Goal: Task Accomplishment & Management: Use online tool/utility

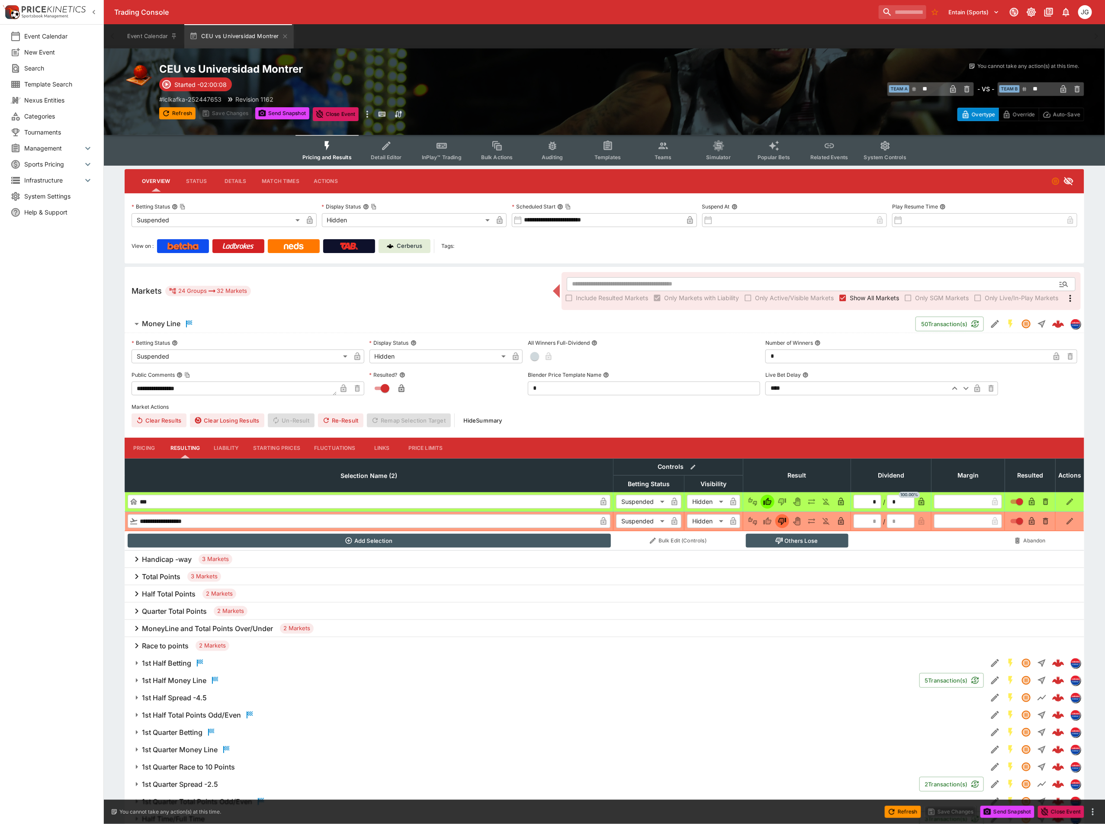
click at [872, 300] on span "Show All Markets" at bounding box center [874, 297] width 49 height 9
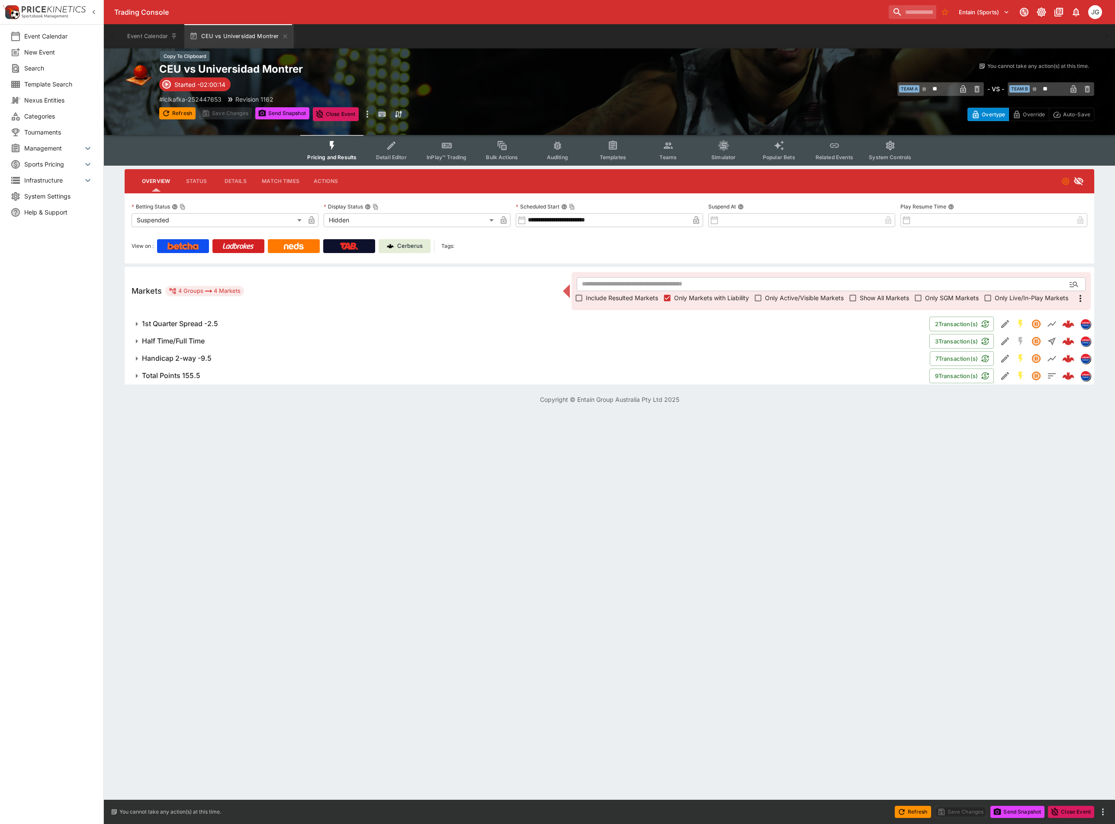
click at [258, 73] on h2 "CEU vs Universidad Montrer" at bounding box center [393, 68] width 468 height 13
click at [239, 322] on span "1st Quarter Spread -2.5" at bounding box center [532, 323] width 781 height 9
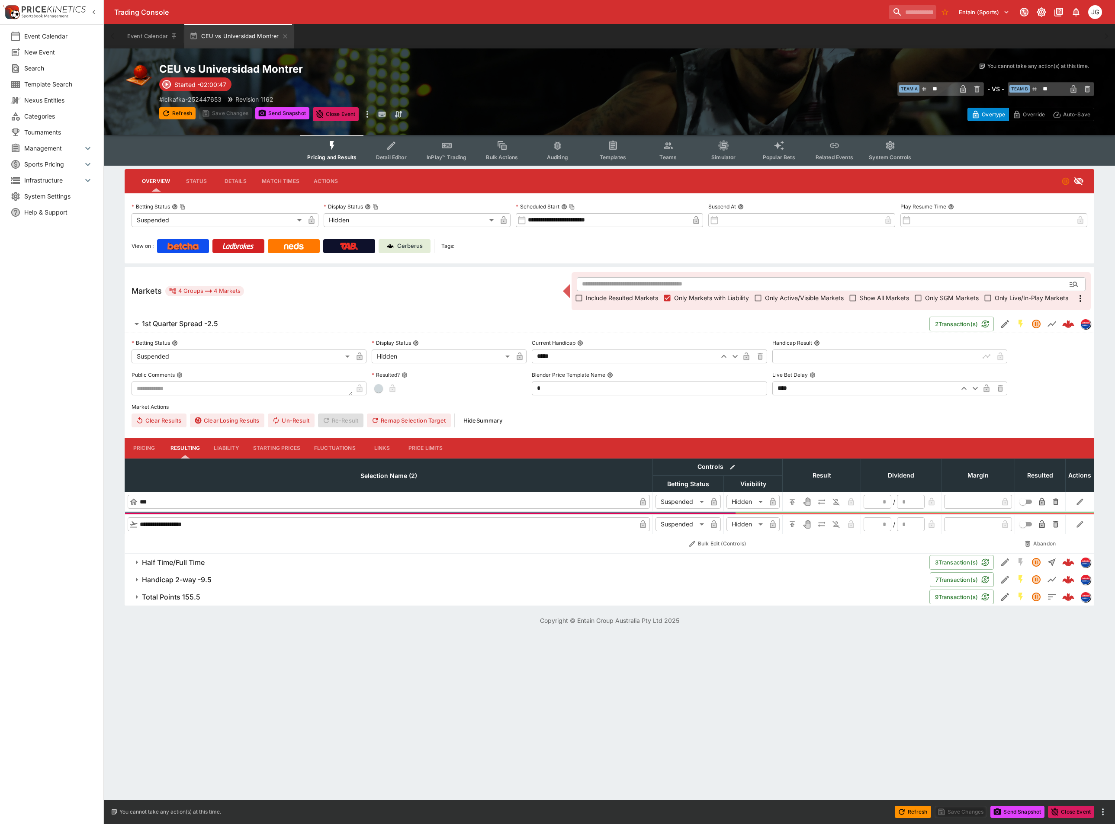
click at [894, 356] on input "text" at bounding box center [875, 357] width 207 height 14
type input "*****"
click at [381, 390] on button "button" at bounding box center [379, 389] width 14 height 14
type input "*"
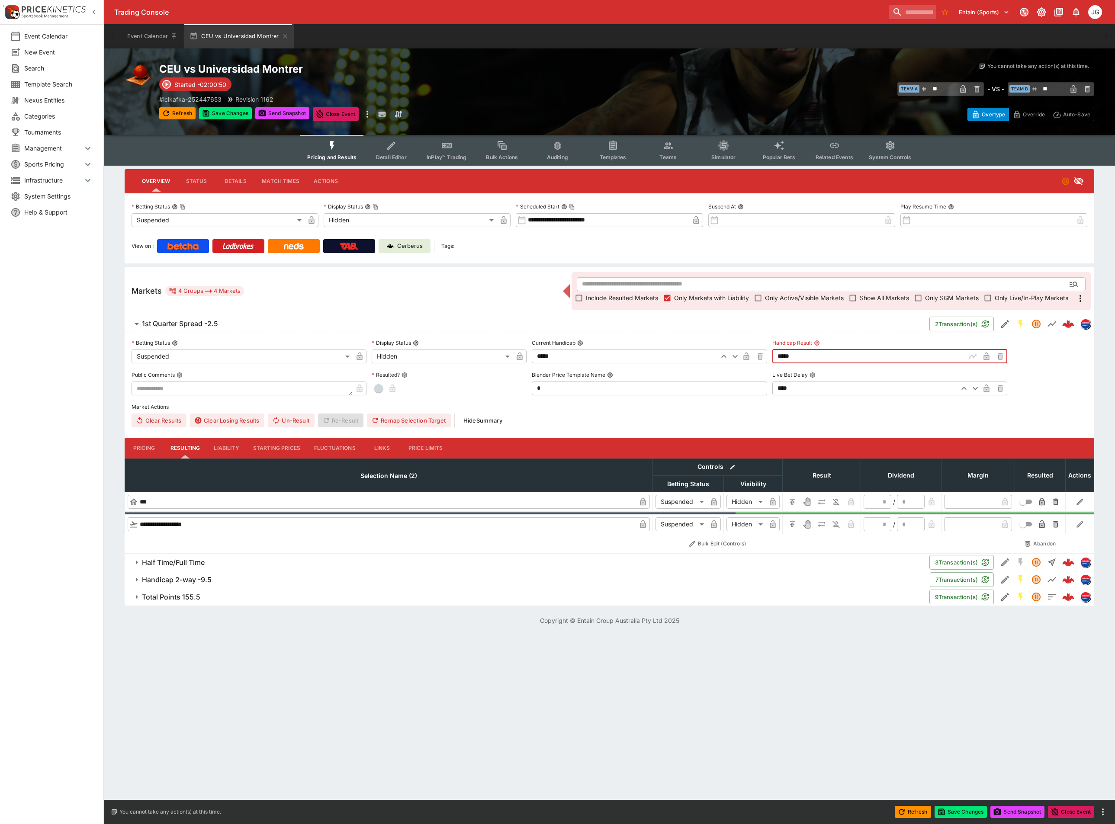
type input "*"
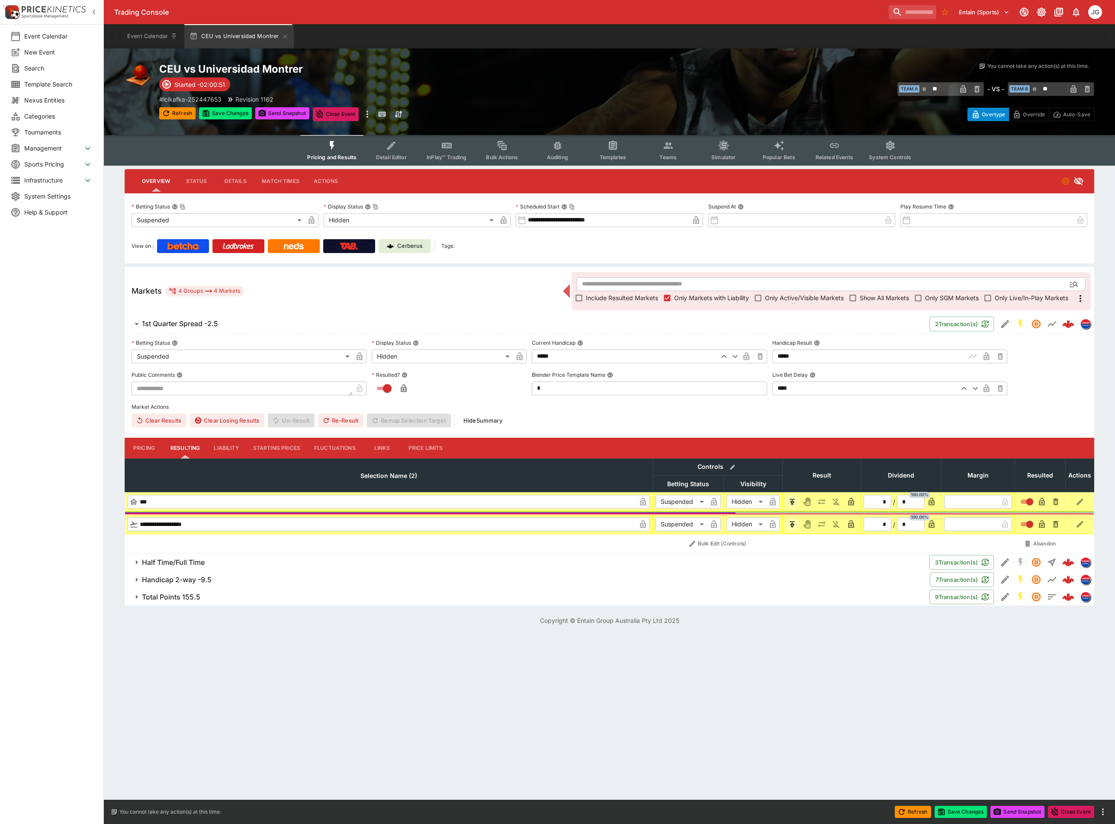
click at [221, 563] on span "Half Time/Full Time" at bounding box center [532, 562] width 781 height 9
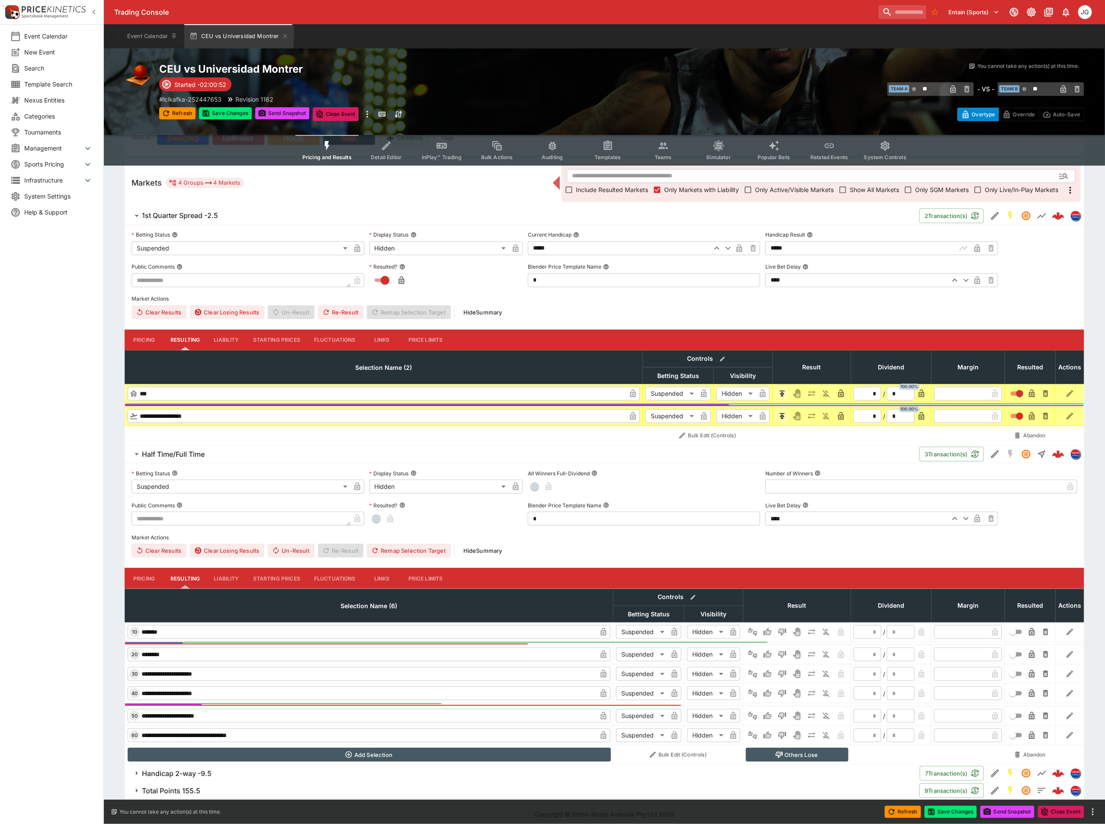
scroll to position [117, 0]
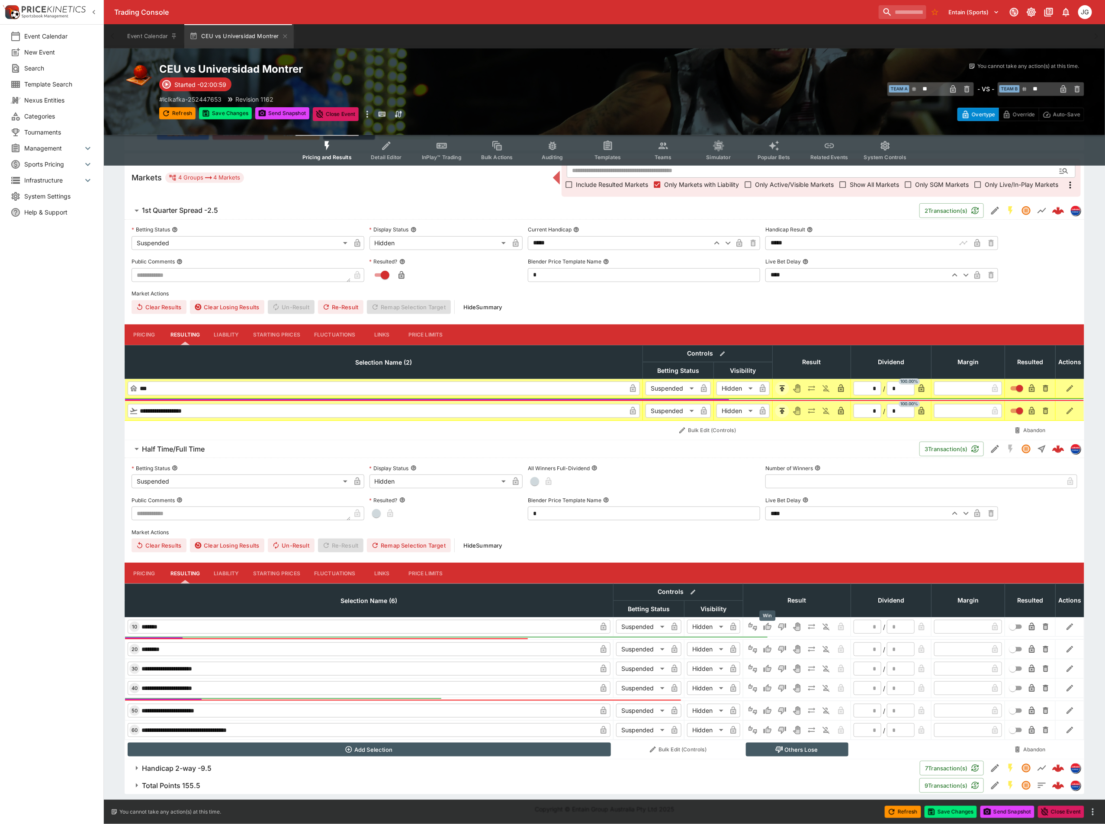
click at [766, 627] on icon "Win" at bounding box center [767, 627] width 9 height 9
type input "*"
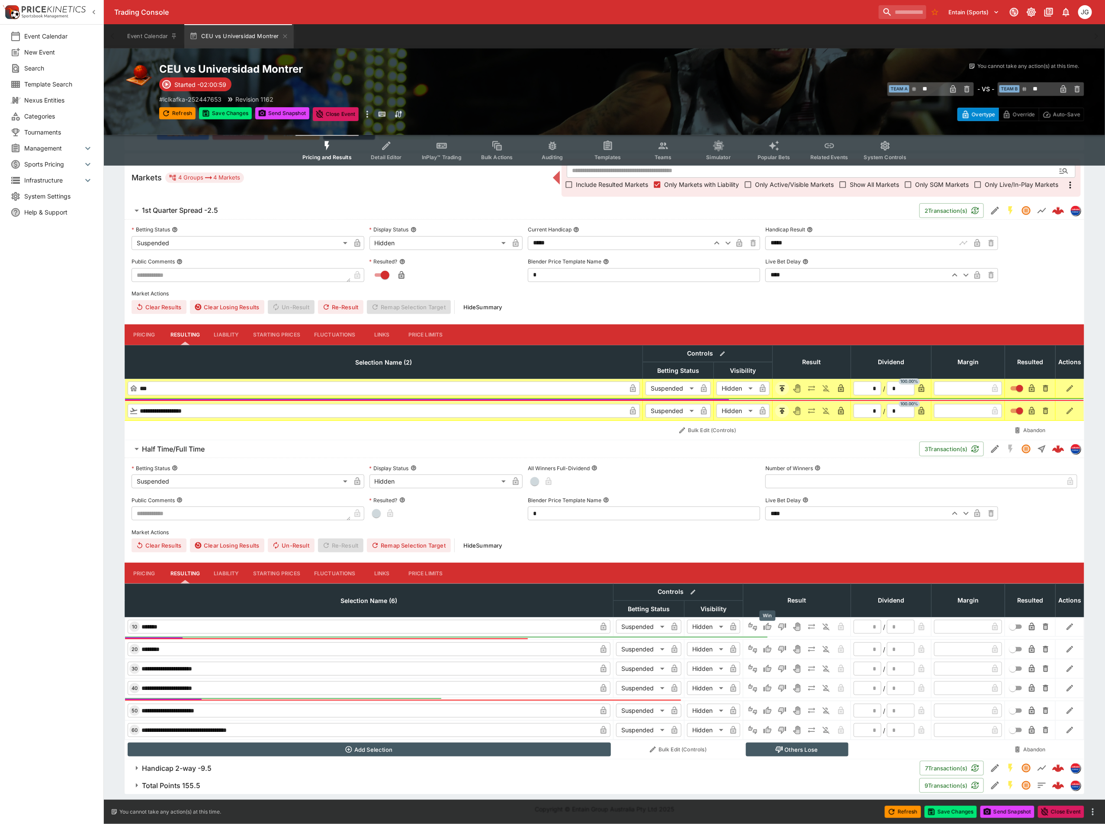
type input "*"
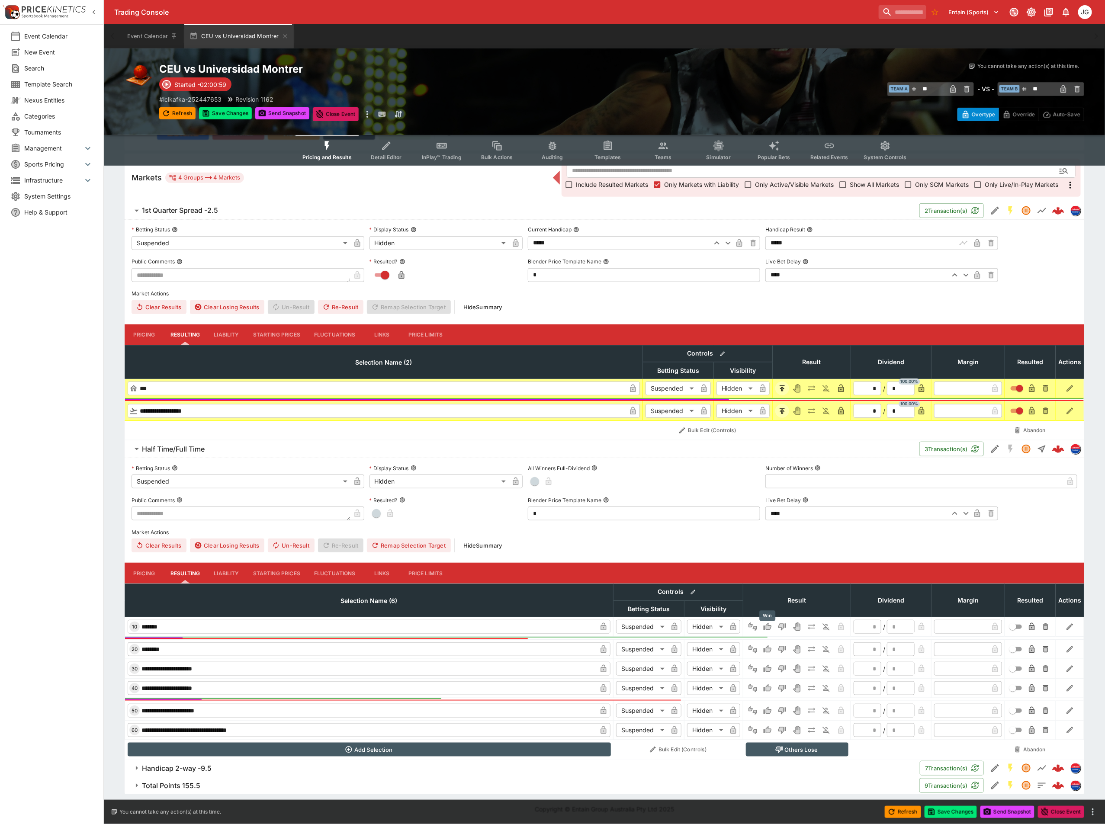
type input "*"
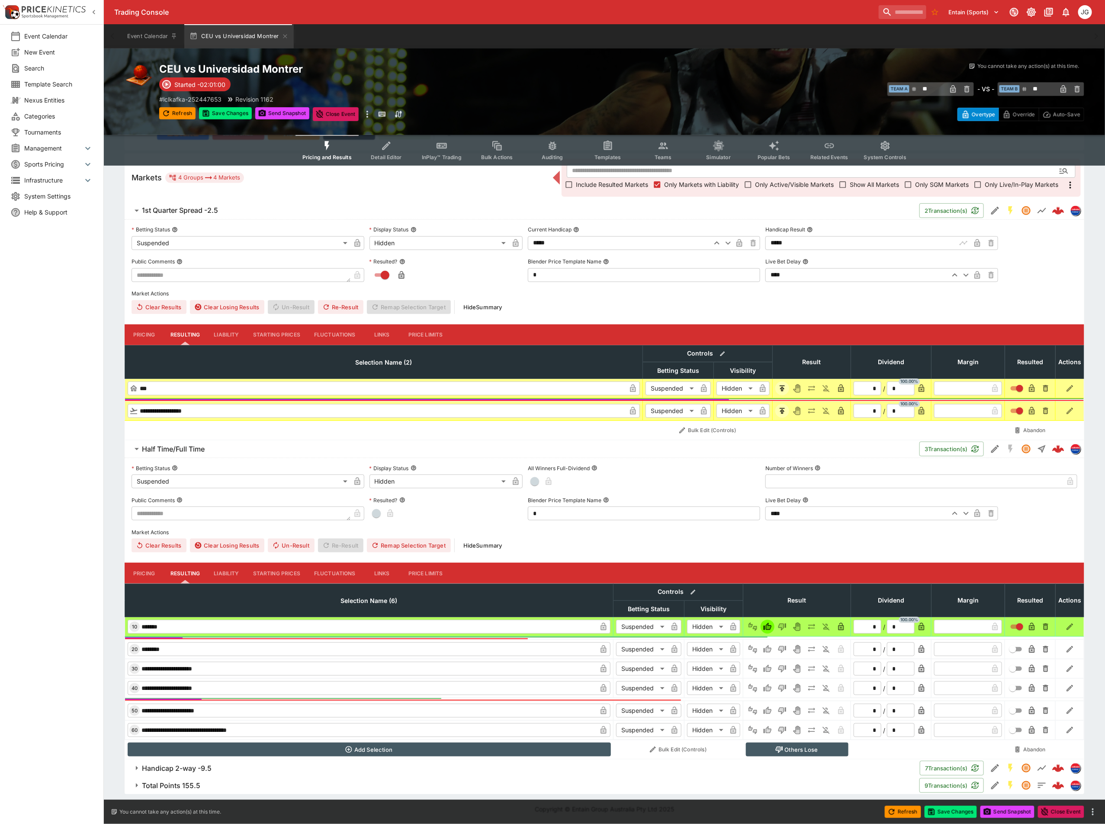
click at [781, 748] on icon "button" at bounding box center [778, 750] width 7 height 6
type input "**********"
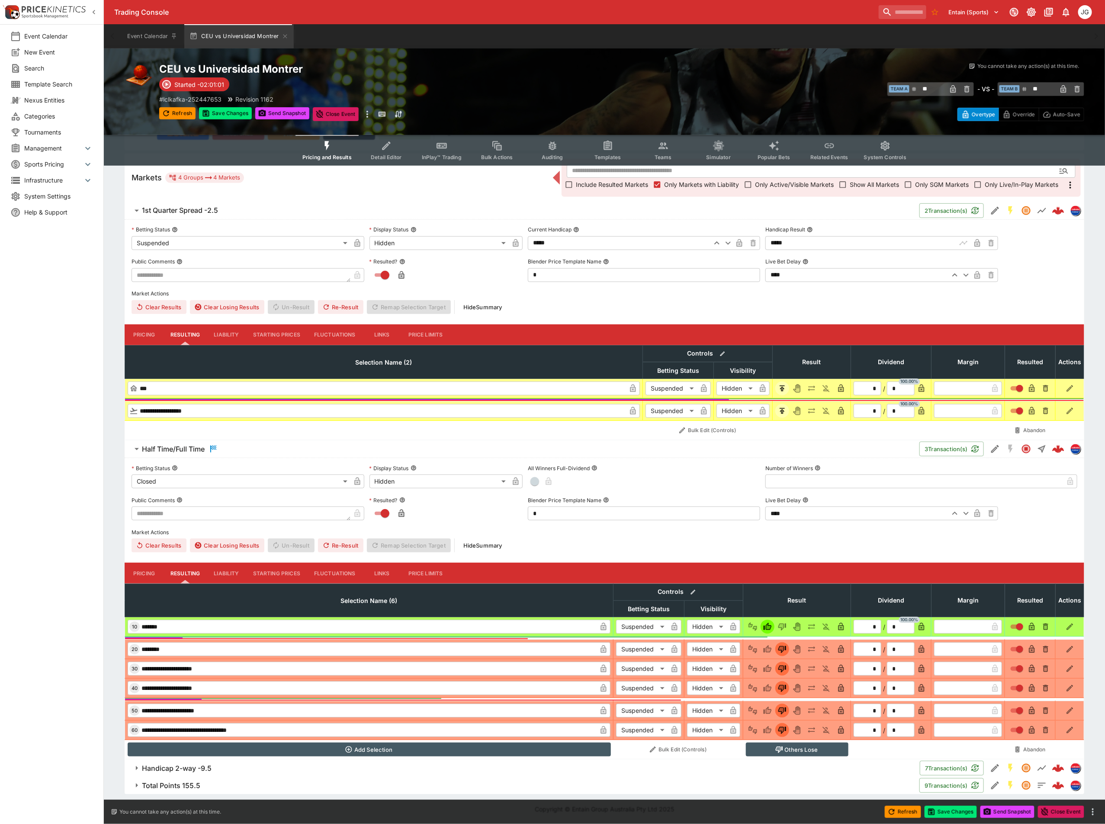
click at [257, 765] on span "Handicap 2-way -9.5" at bounding box center [527, 768] width 771 height 9
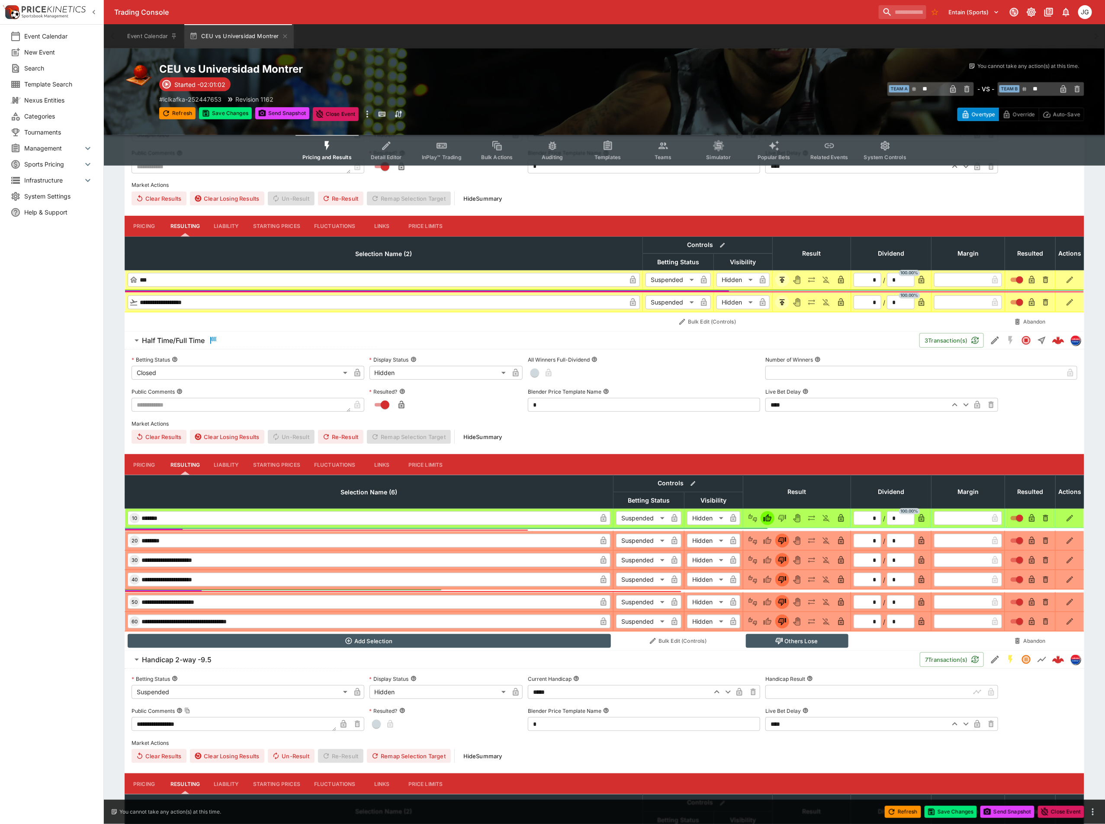
scroll to position [353, 0]
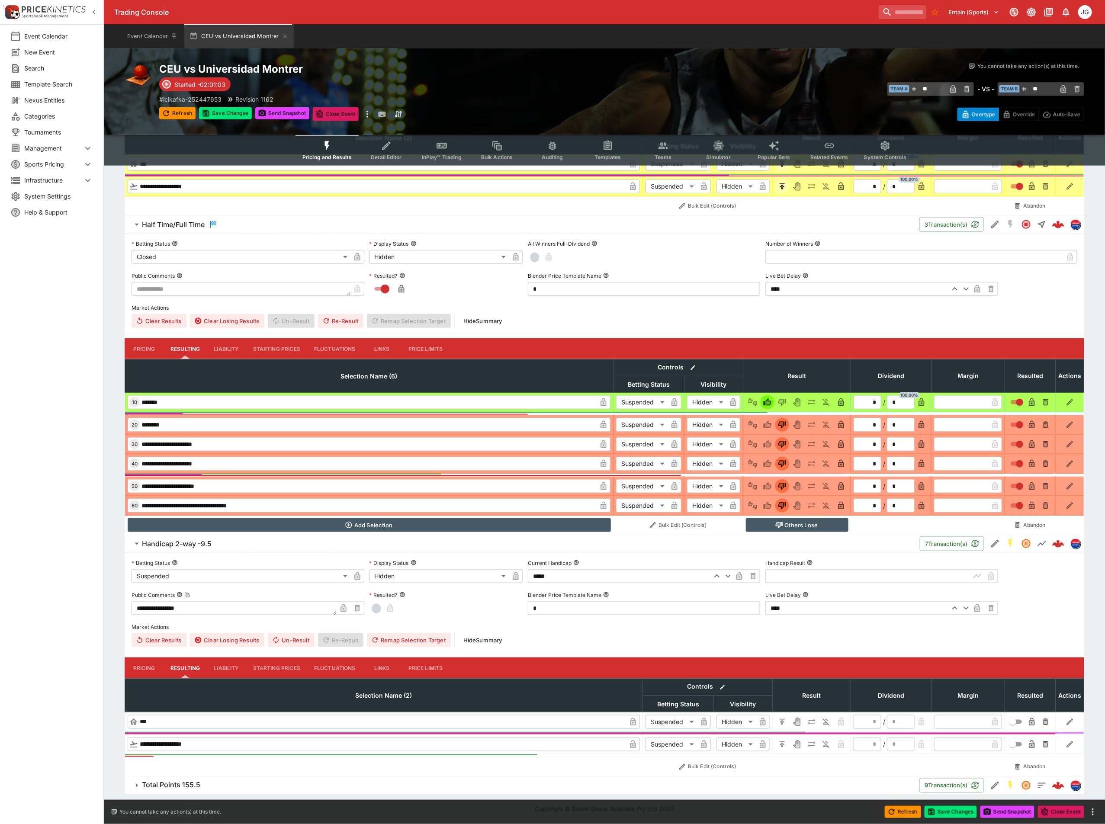
click at [789, 569] on input "text" at bounding box center [867, 576] width 205 height 14
type input "*****"
click at [377, 604] on span "button" at bounding box center [376, 608] width 9 height 9
type input "*"
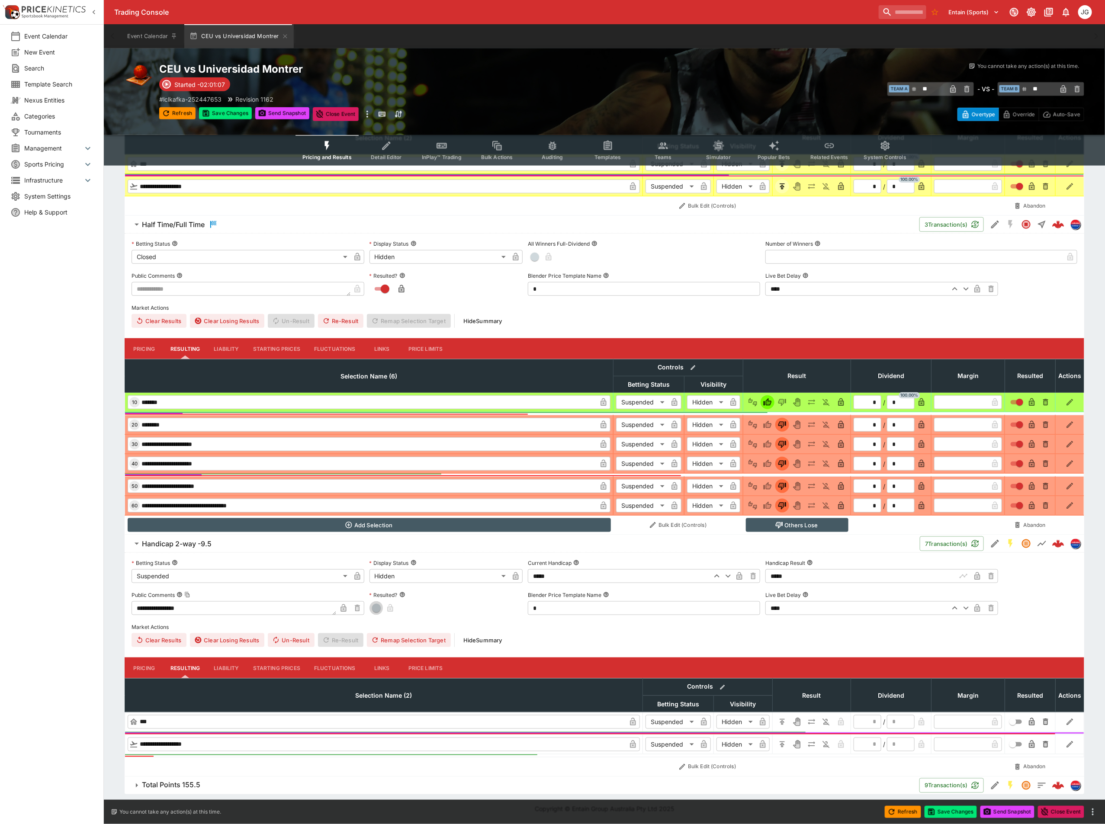
type input "*"
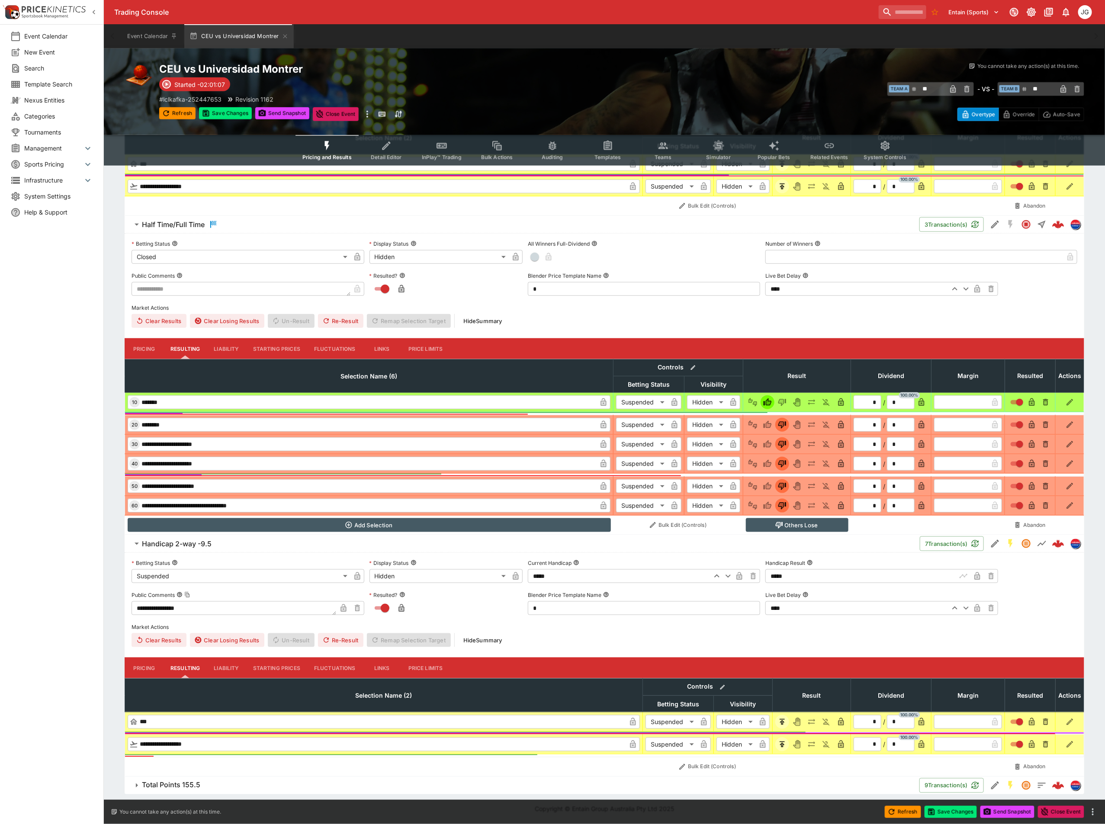
click at [212, 787] on span "Total Points 155.5" at bounding box center [527, 785] width 771 height 9
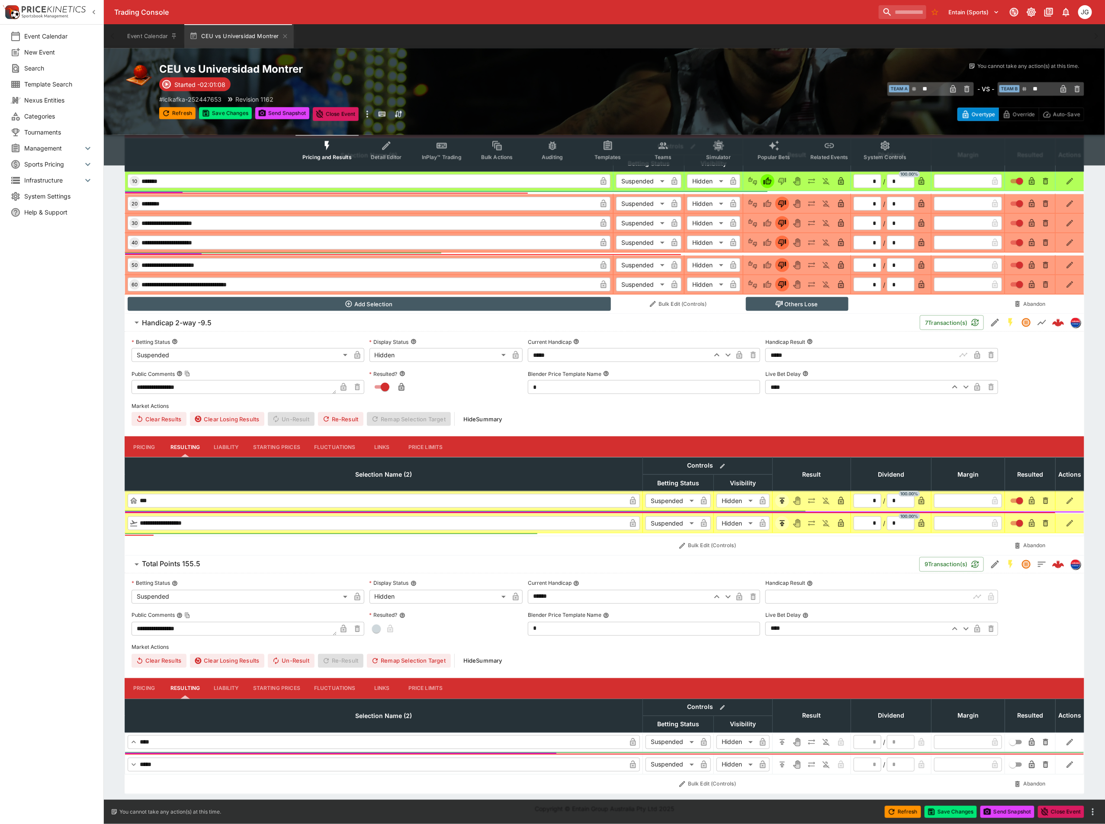
scroll to position [572, 0]
click at [851, 604] on input "text" at bounding box center [867, 597] width 205 height 14
type input "******"
click at [379, 628] on span "button" at bounding box center [376, 629] width 9 height 9
type input "*"
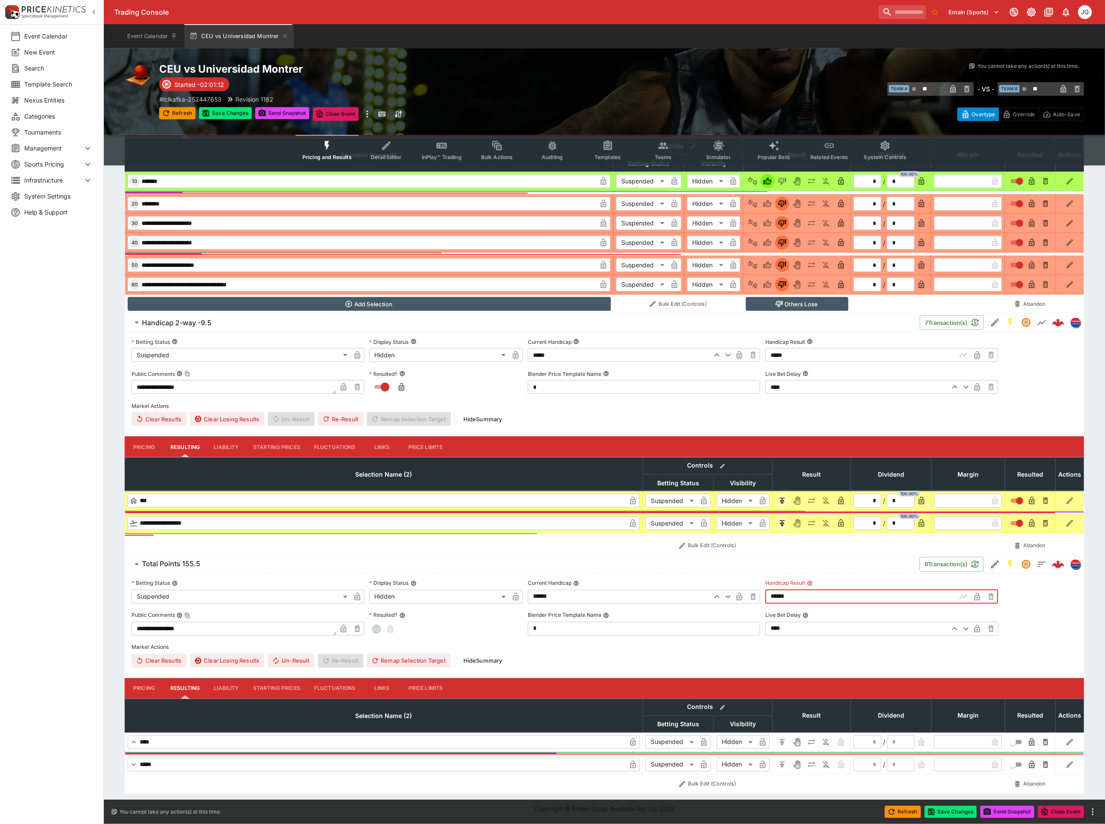
type input "*"
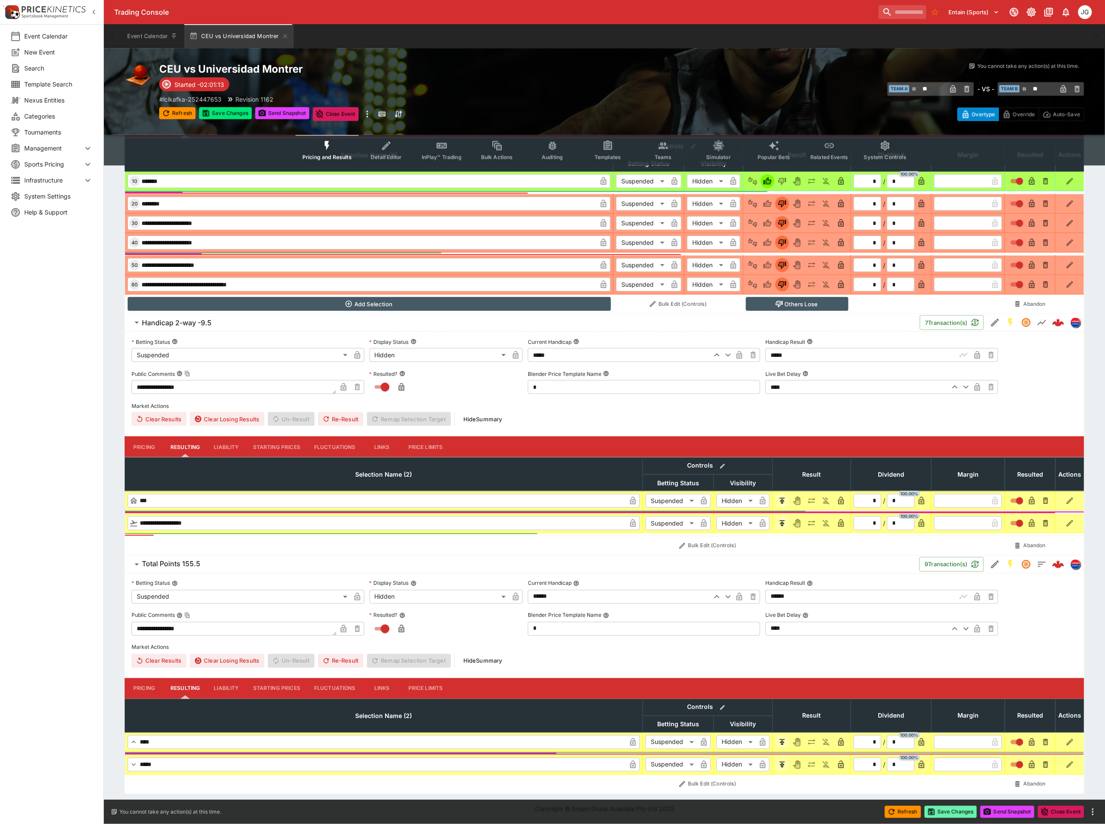
click at [953, 809] on button "Save Changes" at bounding box center [951, 812] width 53 height 12
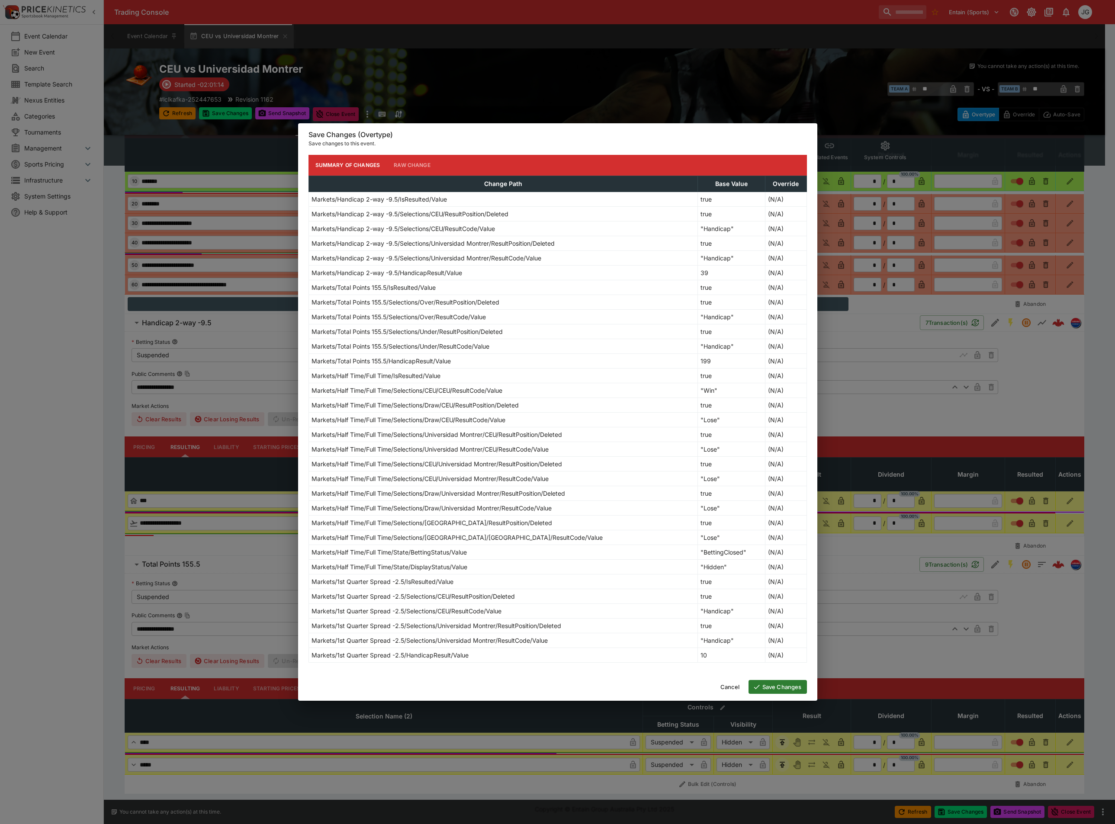
click at [765, 689] on button "Save Changes" at bounding box center [778, 687] width 58 height 14
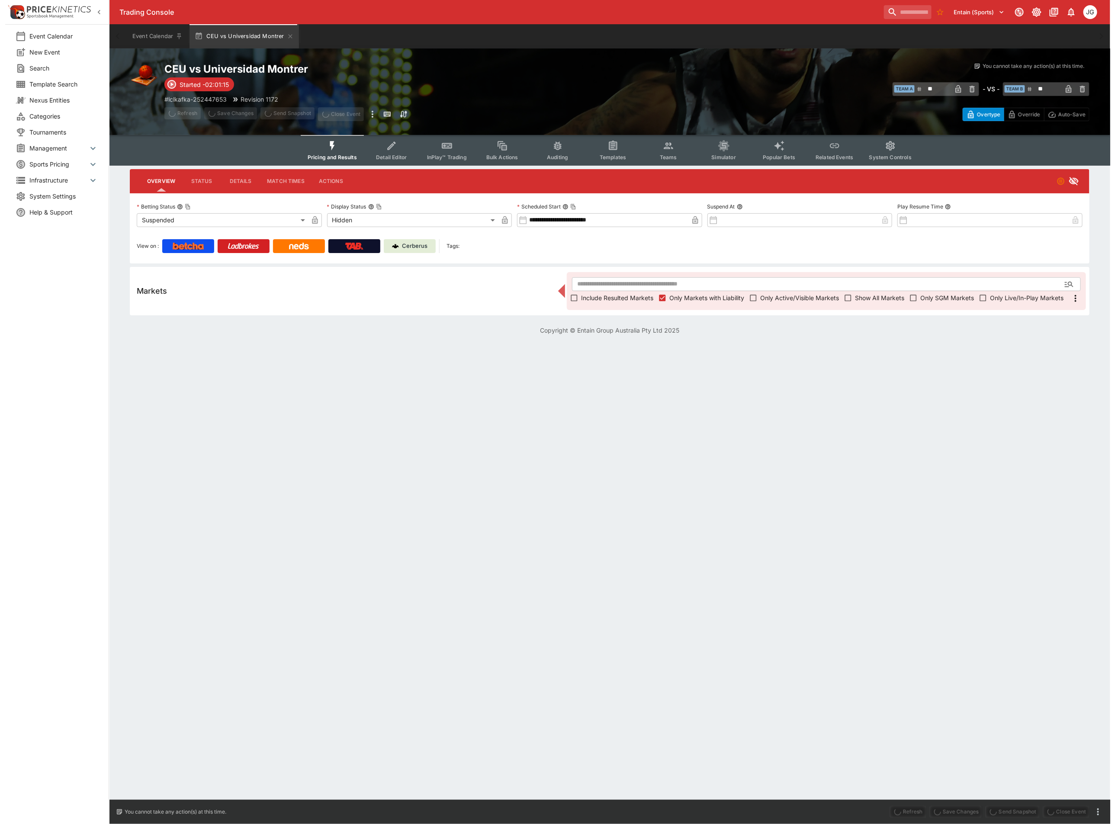
scroll to position [0, 0]
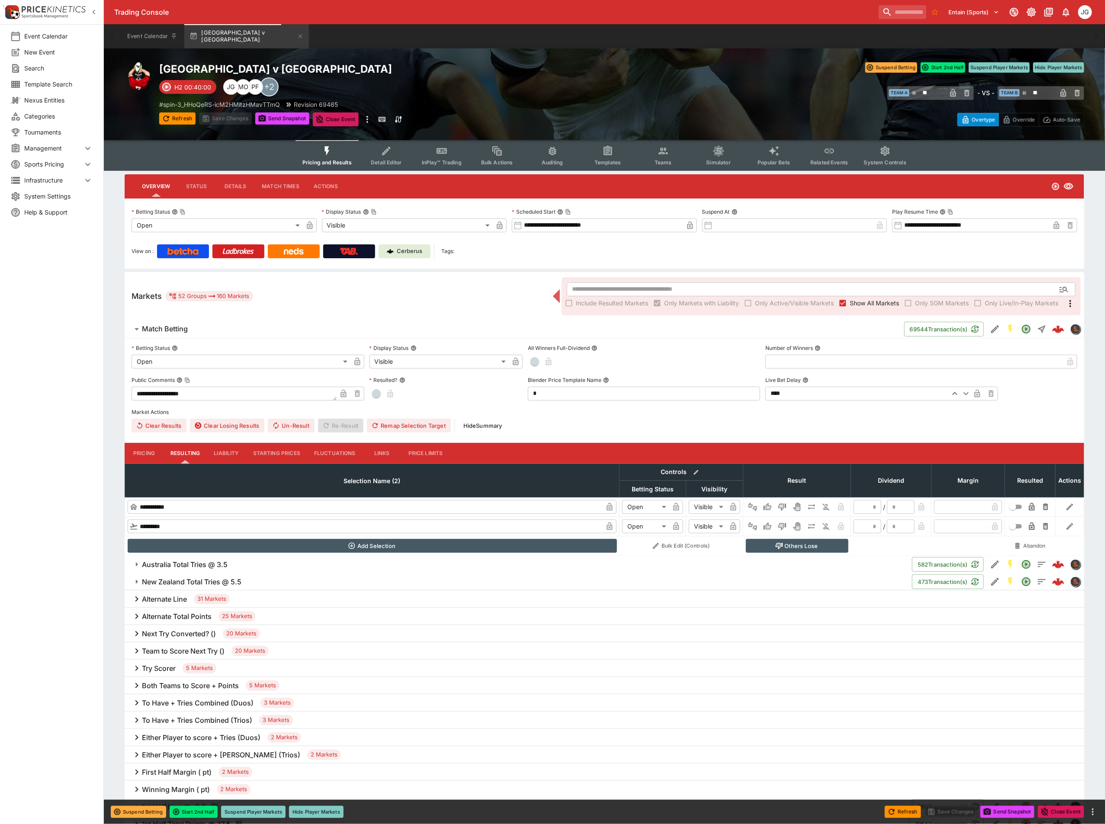
click at [859, 305] on span "Show All Markets" at bounding box center [874, 303] width 49 height 9
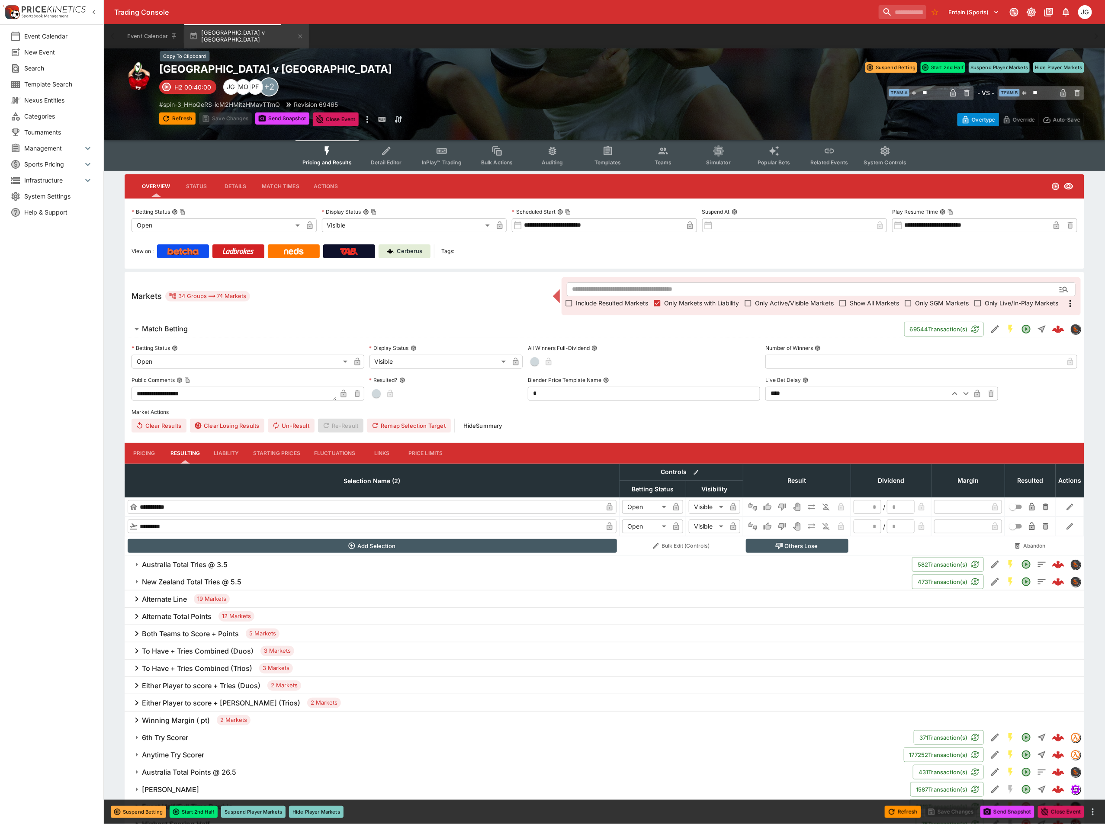
click at [243, 72] on h2 "New Zealand v Australia" at bounding box center [390, 68] width 463 height 13
click at [746, 278] on div "​ Include Resulted Markets Only Markets with Liability Only Active/Visible Mark…" at bounding box center [821, 296] width 519 height 38
click at [754, 286] on input "text" at bounding box center [807, 290] width 481 height 14
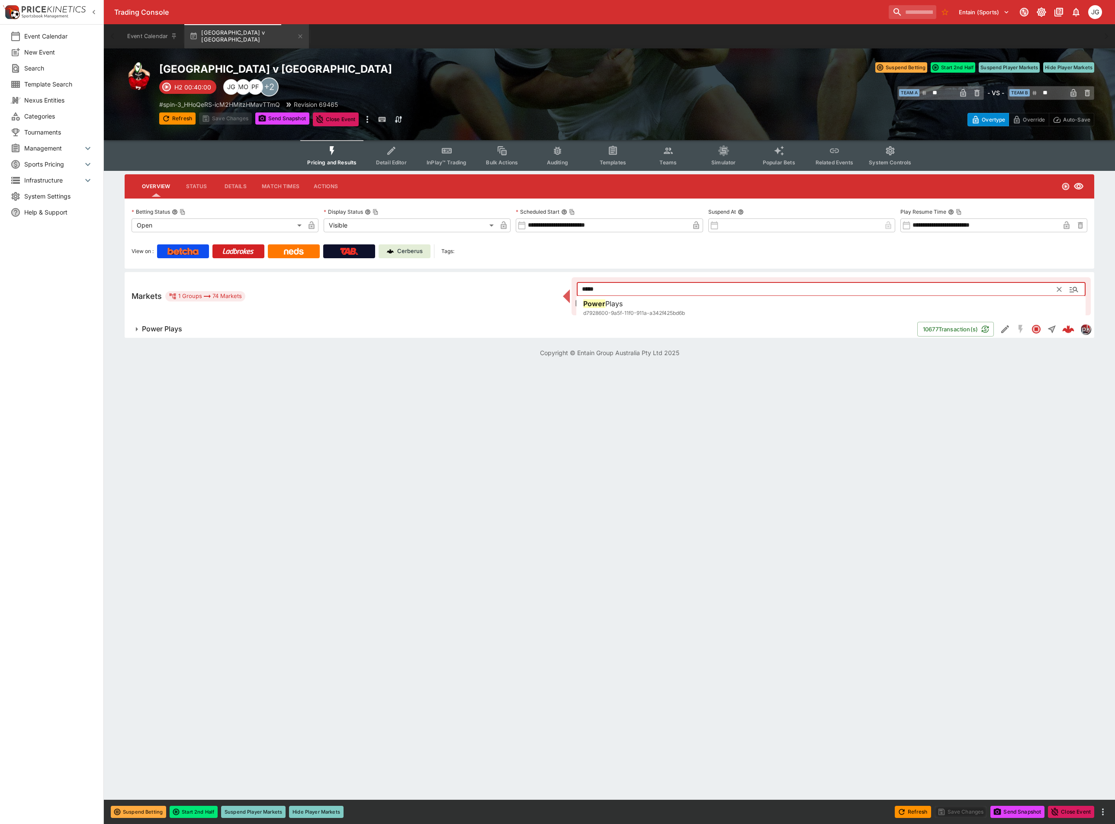
type input "*****"
click at [351, 318] on div "Markets 1 Groups 74 Markets ***** ​ Include Resulted Markets Only Markets with …" at bounding box center [610, 296] width 970 height 48
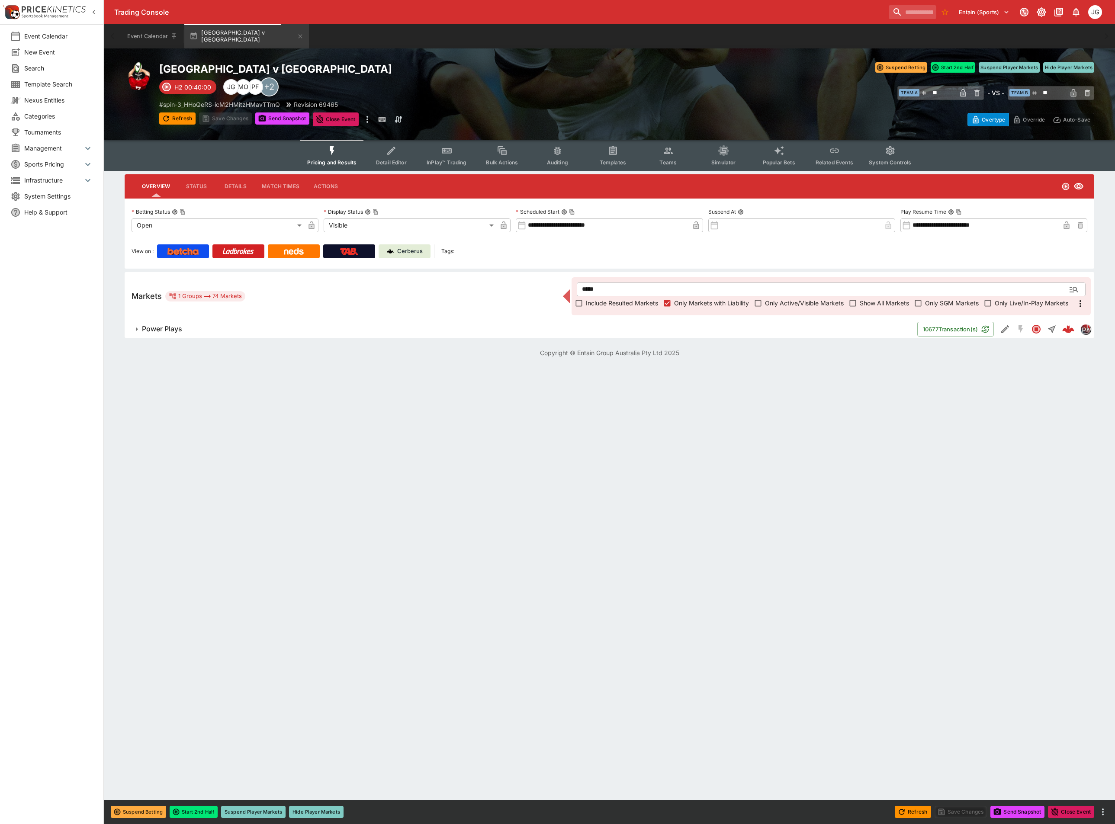
click at [334, 331] on span "Power Plays" at bounding box center [526, 329] width 769 height 9
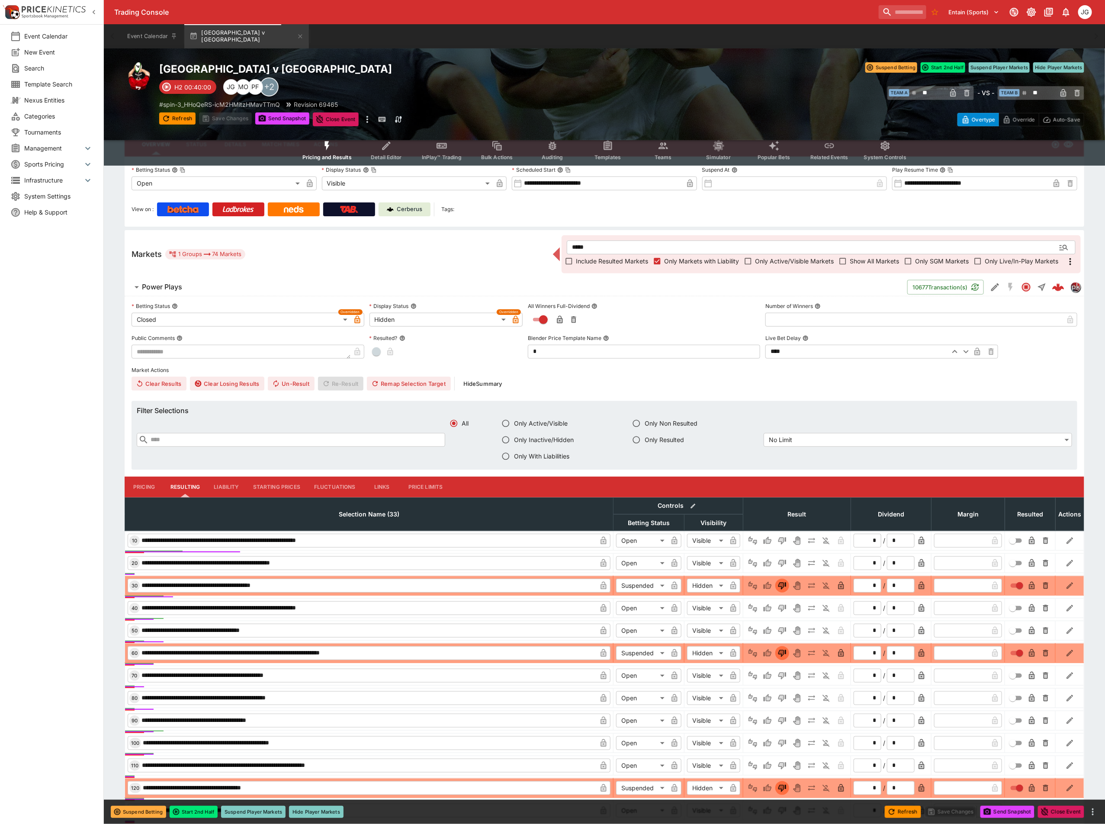
scroll to position [65, 0]
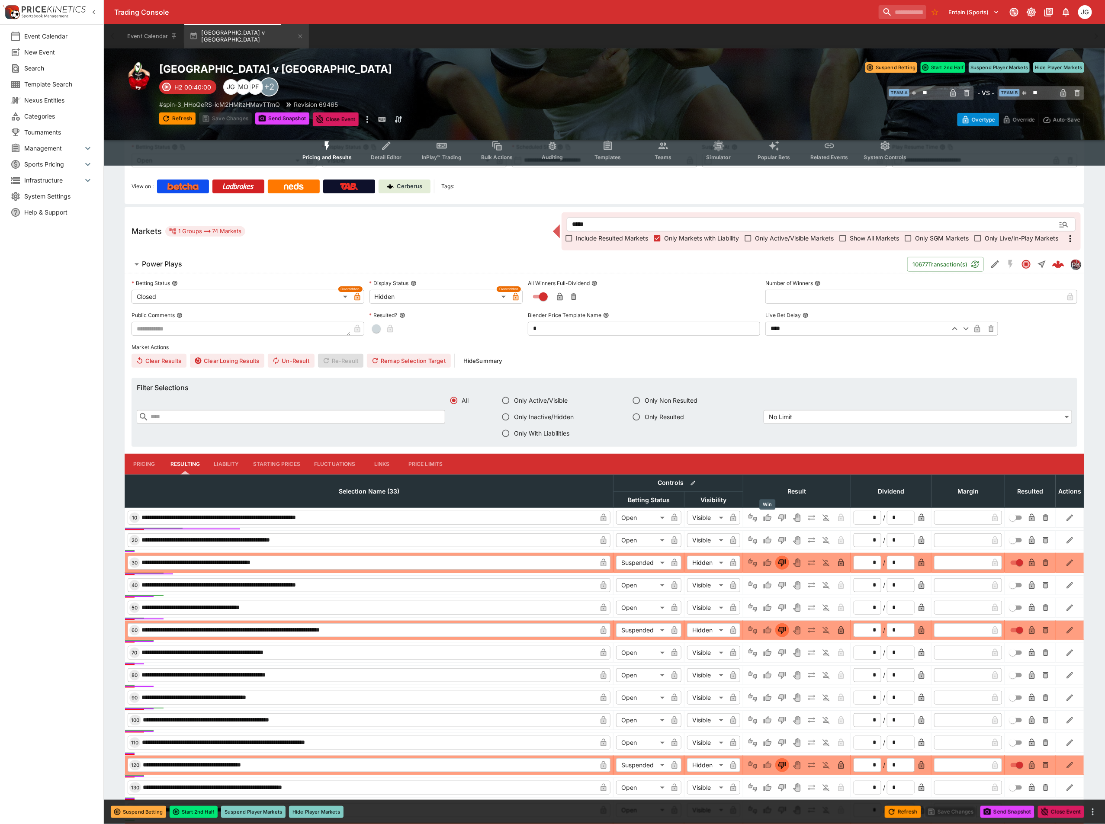
click at [769, 514] on icon "Win" at bounding box center [768, 517] width 8 height 7
type input "*********"
type input "******"
type input "*"
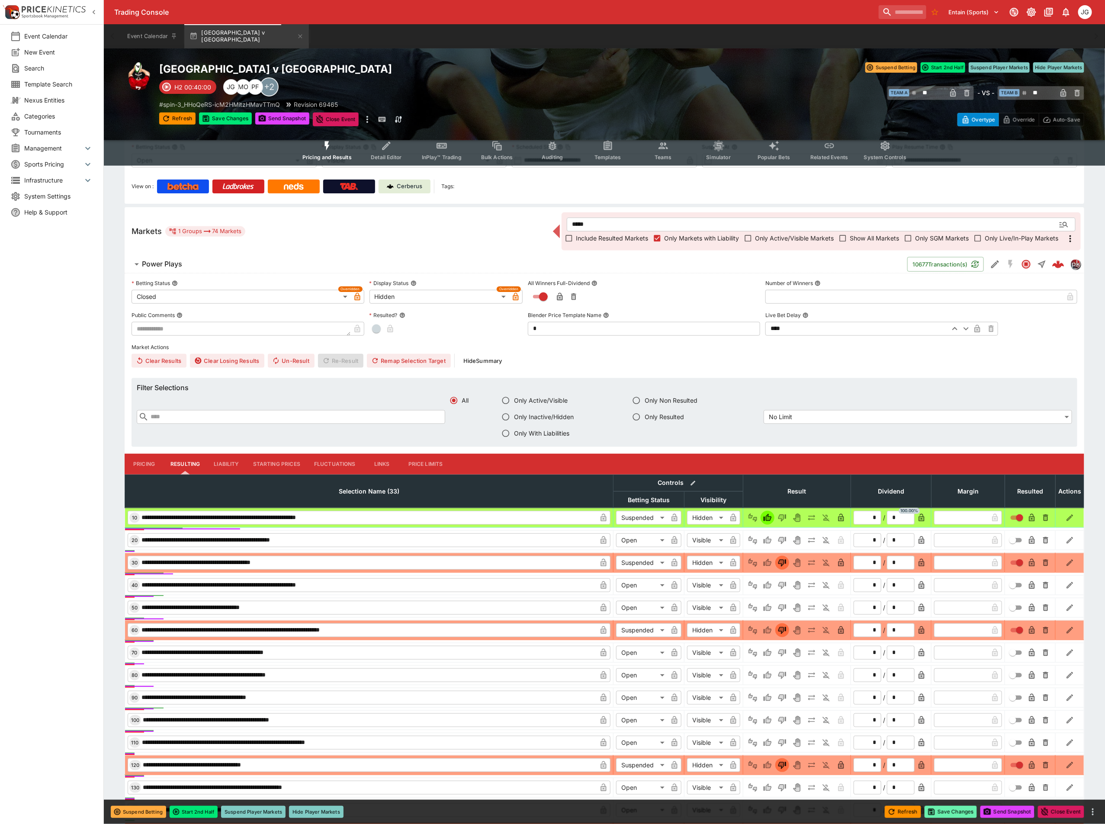
click at [961, 812] on button "Save Changes" at bounding box center [951, 812] width 53 height 12
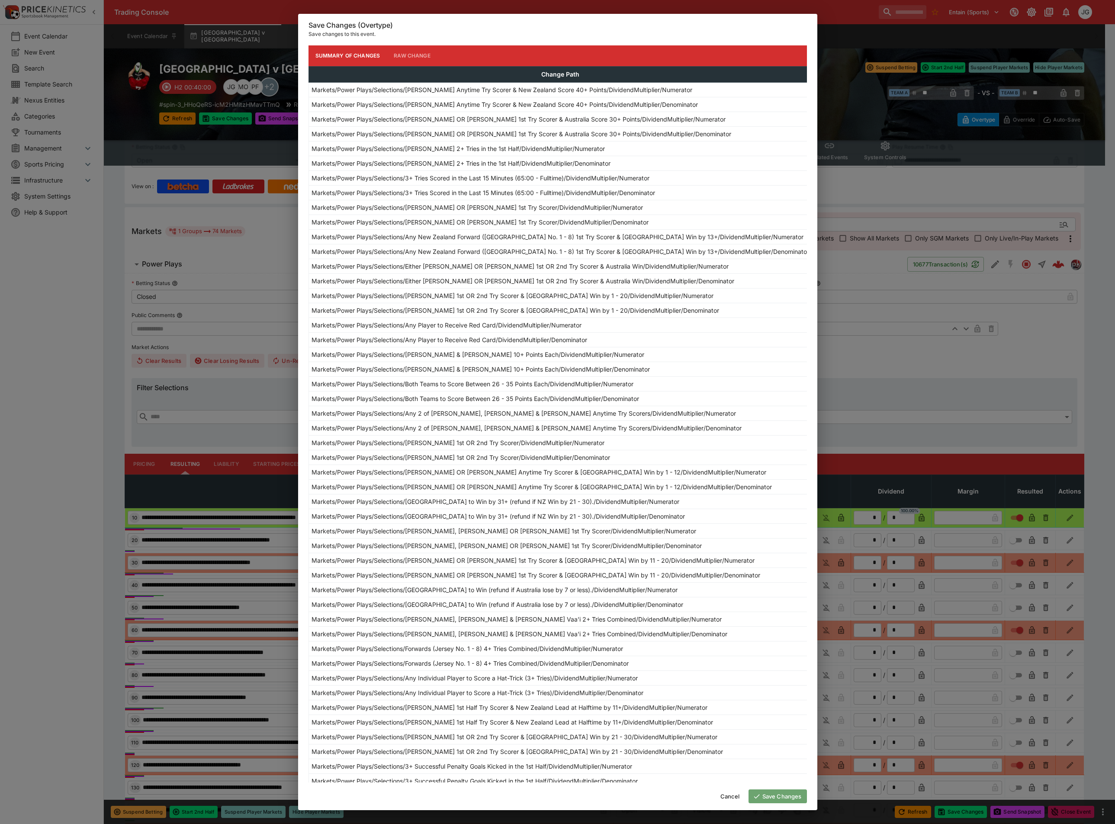
click at [789, 790] on button "Save Changes" at bounding box center [778, 797] width 58 height 14
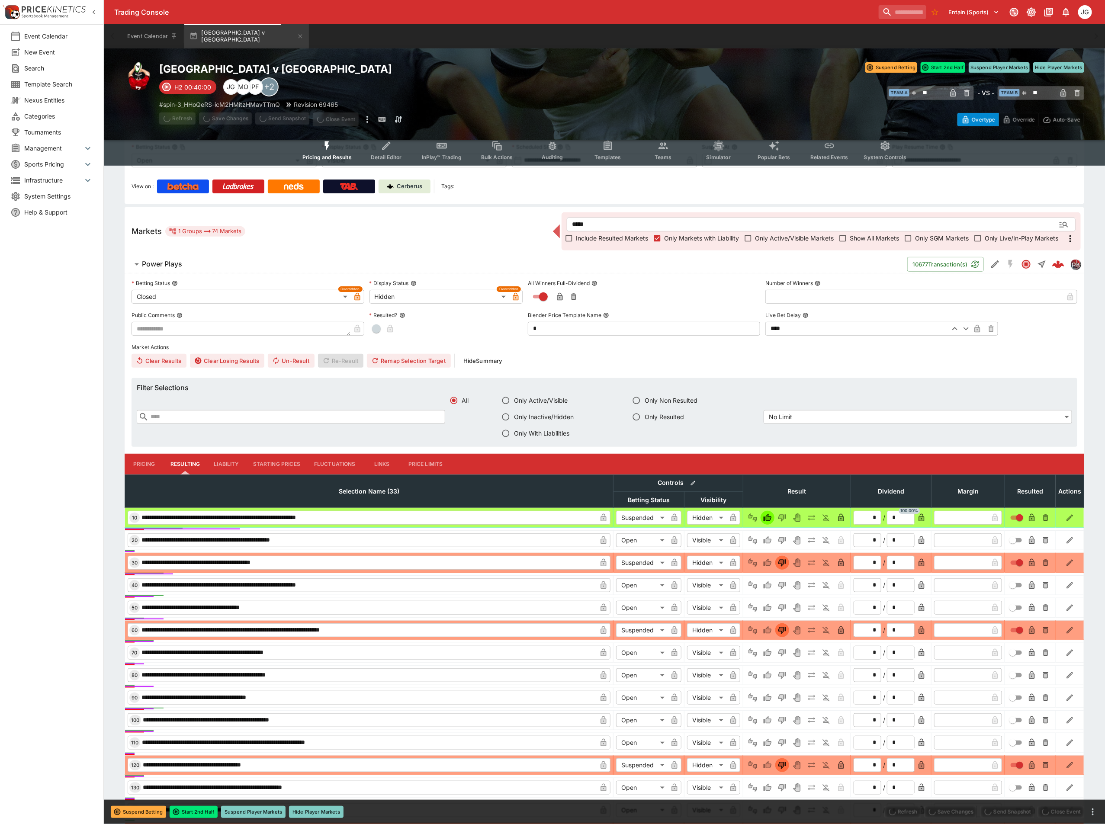
type input "*"
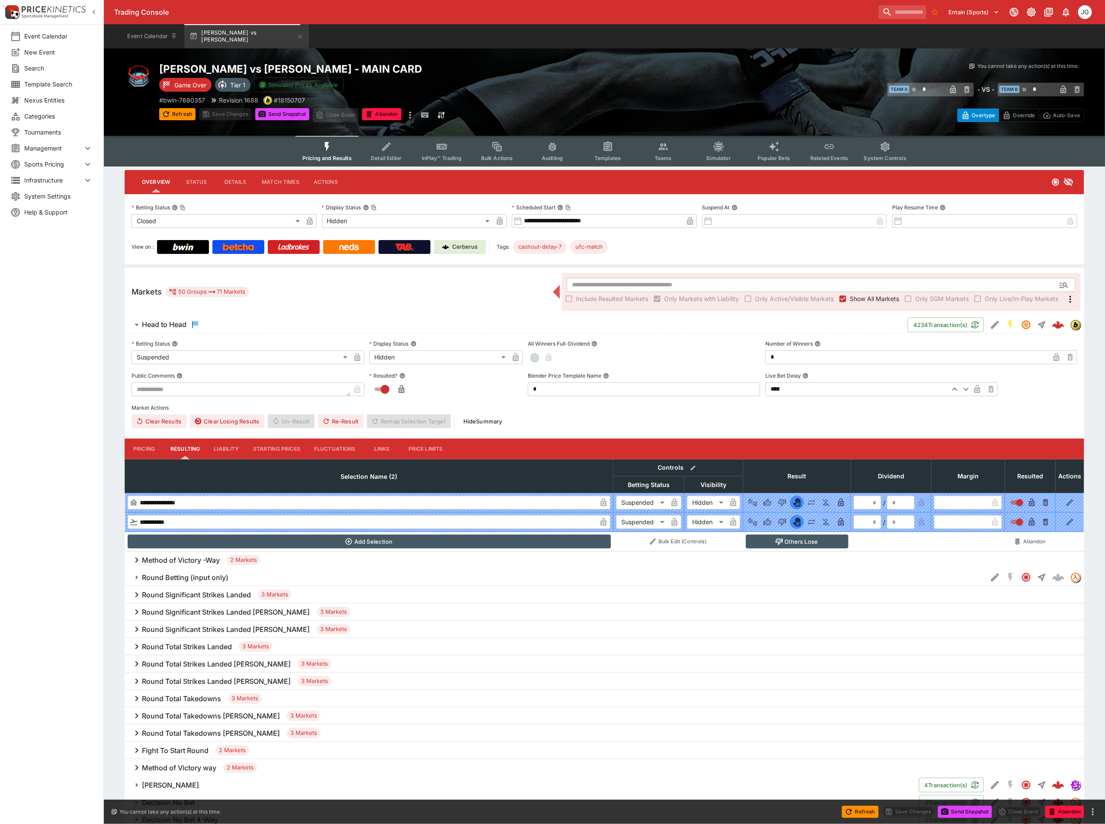
click at [865, 293] on label "Show All Markets" at bounding box center [867, 299] width 63 height 14
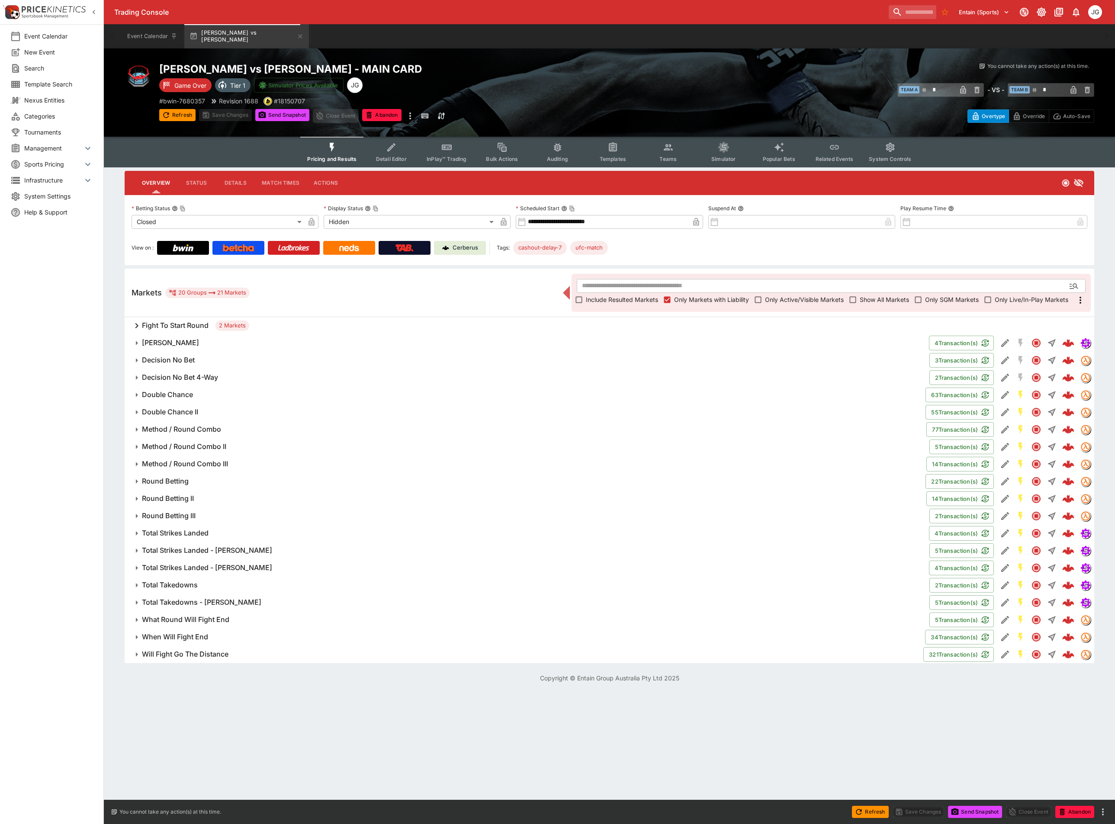
click at [600, 303] on span "Include Resulted Markets" at bounding box center [622, 299] width 72 height 9
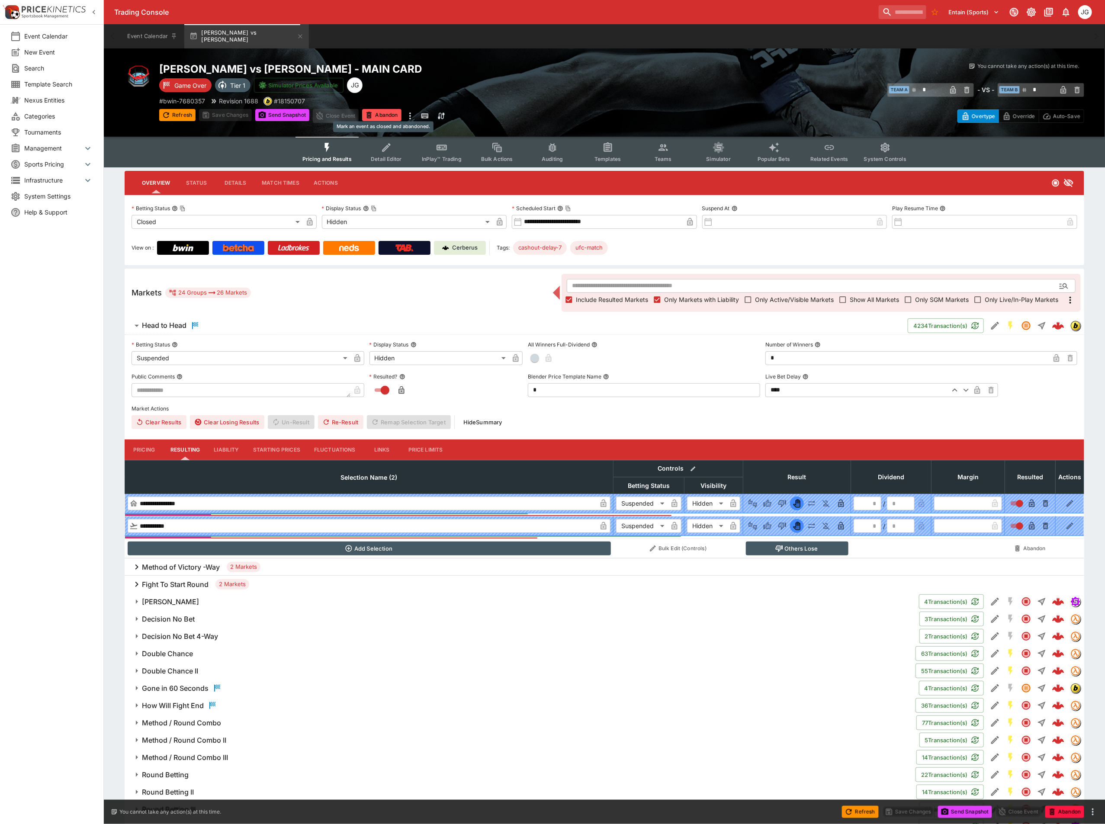
click at [388, 109] on button "Abandon" at bounding box center [381, 115] width 39 height 12
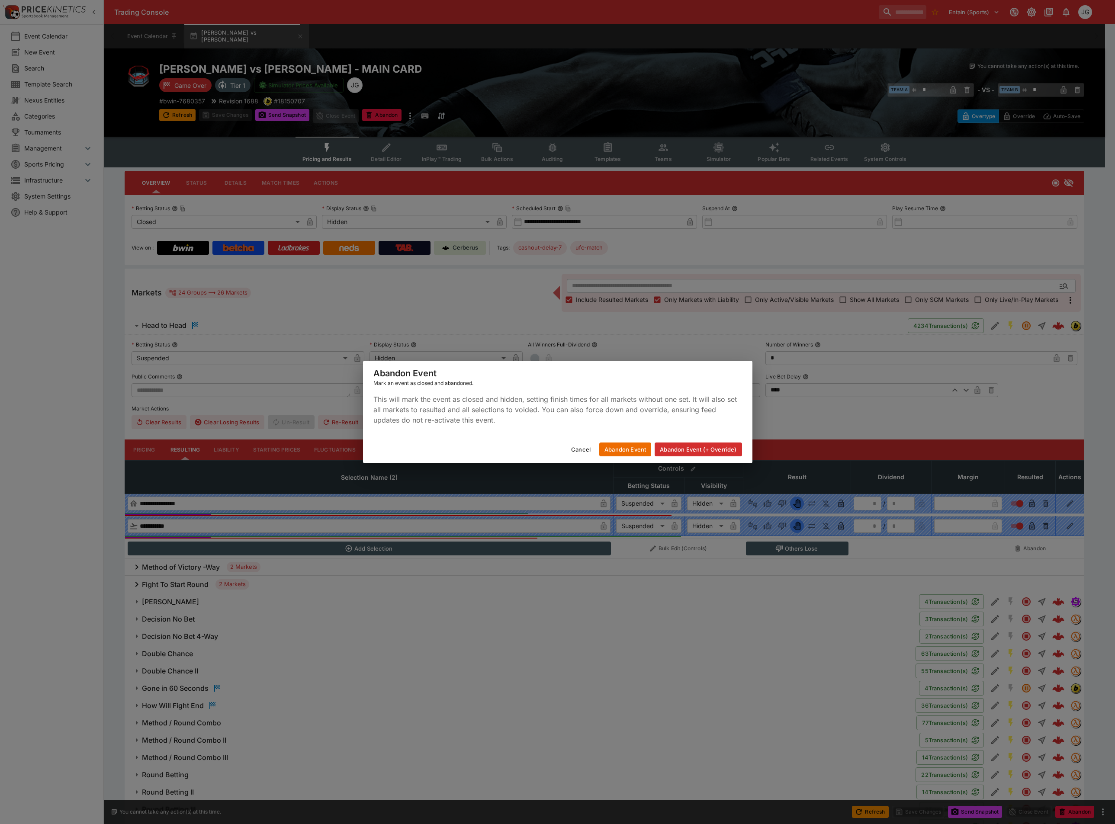
click at [630, 448] on button "Abandon Event" at bounding box center [625, 450] width 52 height 14
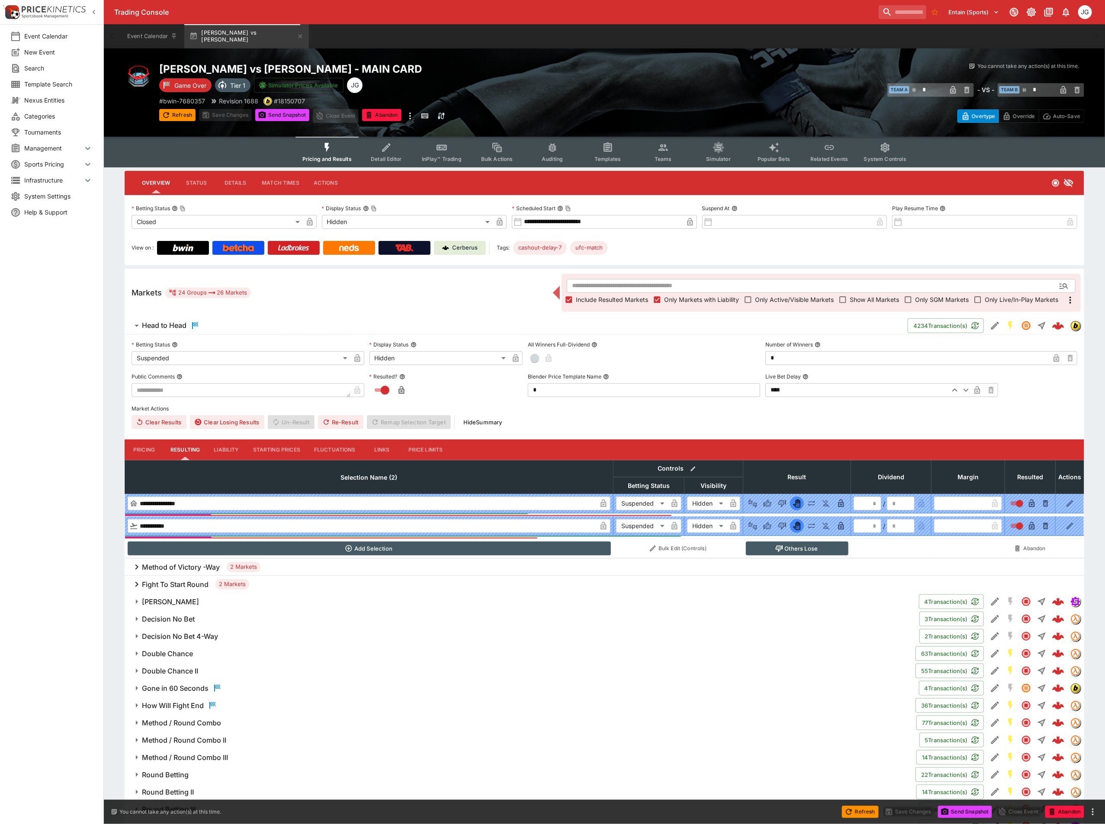
click at [631, 301] on span "Include Resulted Markets" at bounding box center [612, 299] width 72 height 9
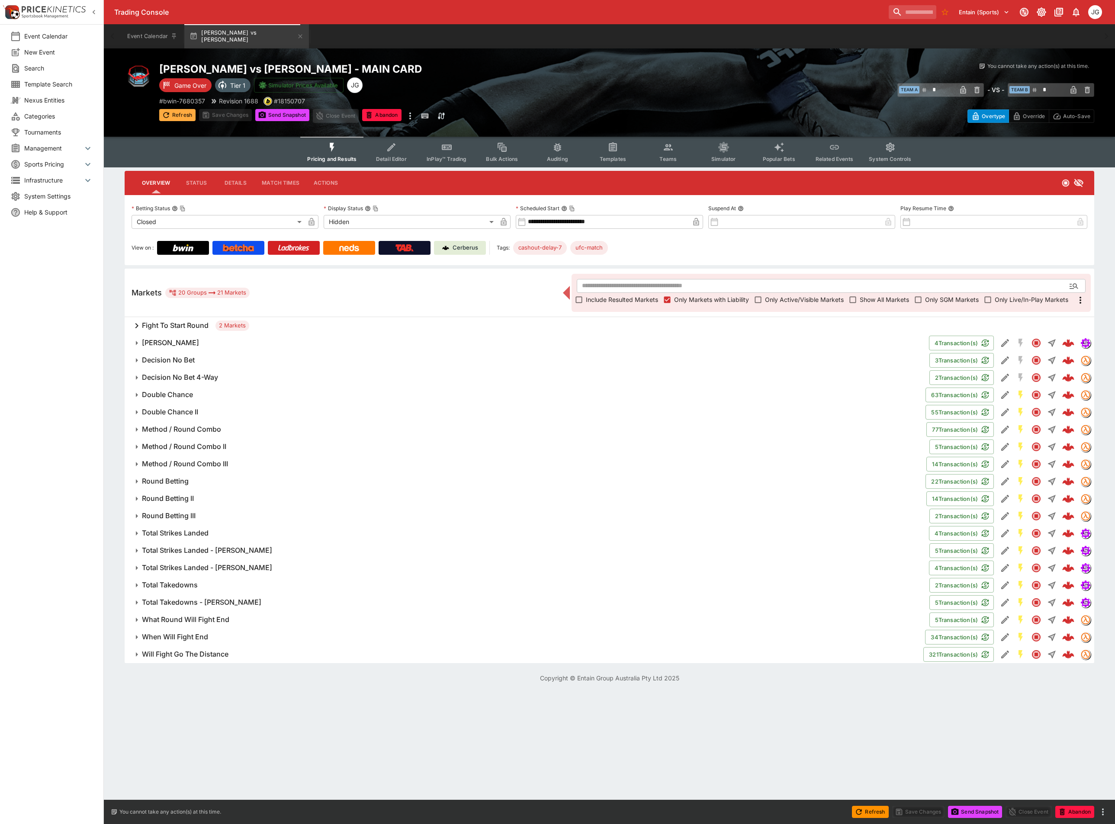
click at [185, 121] on button "Refresh" at bounding box center [177, 115] width 36 height 12
type input "**********"
